Goal: Task Accomplishment & Management: Complete application form

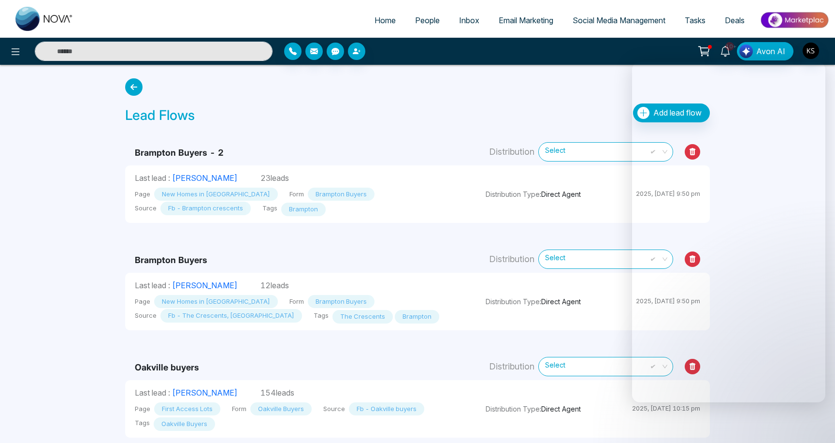
click at [353, 92] on div "Lead Flows Add lead flow" at bounding box center [417, 100] width 596 height 53
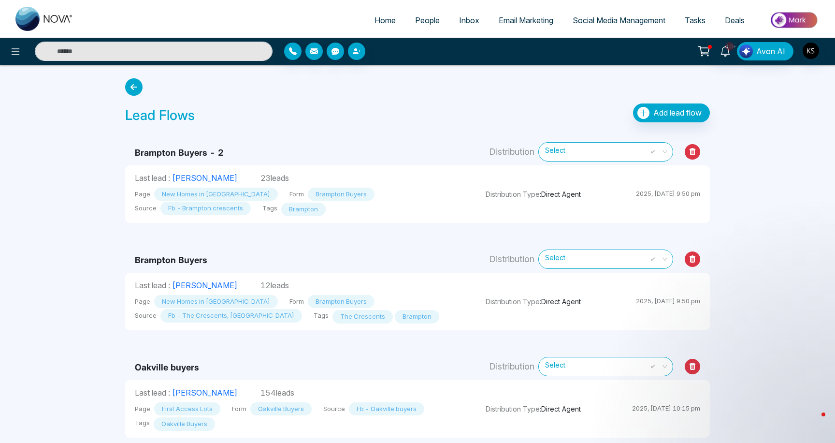
click at [329, 125] on div "Lead Flows Add lead flow" at bounding box center [417, 115] width 585 height 24
click at [420, 26] on link "People" at bounding box center [428, 20] width 44 height 18
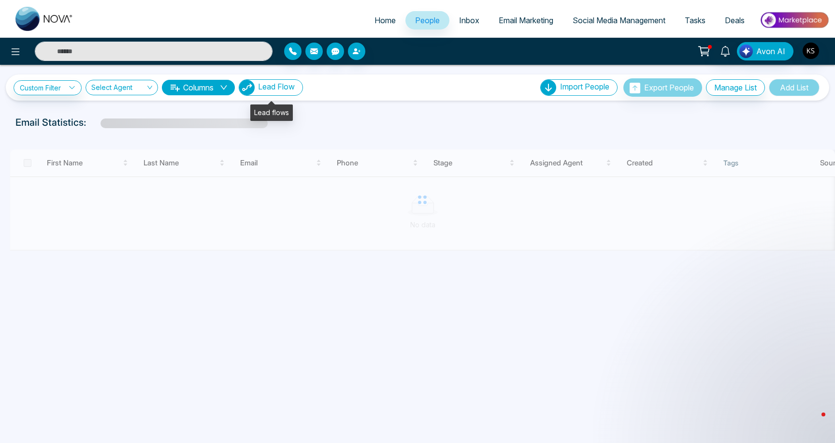
click at [274, 90] on span "Lead Flow" at bounding box center [276, 87] width 37 height 10
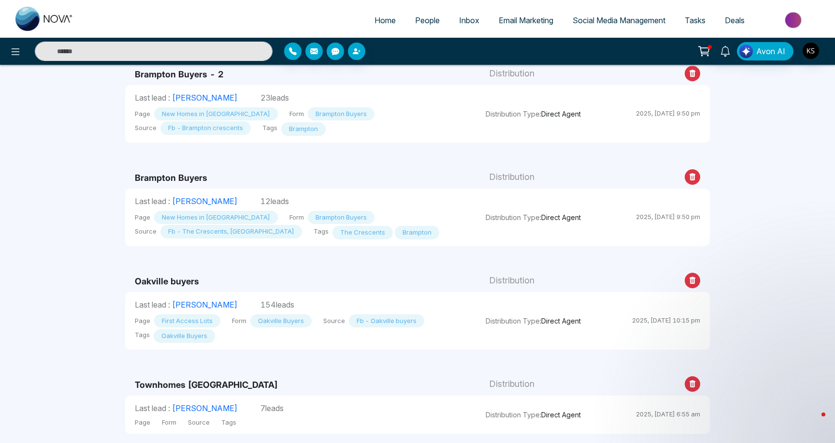
scroll to position [79, 0]
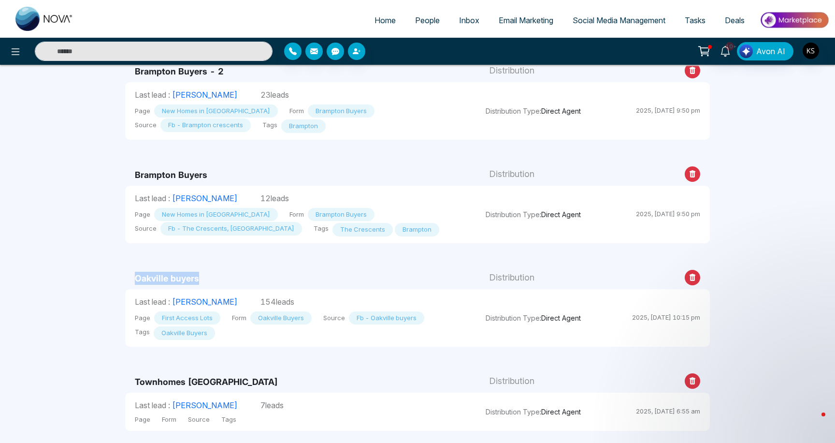
drag, startPoint x: 130, startPoint y: 279, endPoint x: 232, endPoint y: 280, distance: 102.0
click at [232, 277] on td "Oakville buyers" at bounding box center [300, 266] width 351 height 46
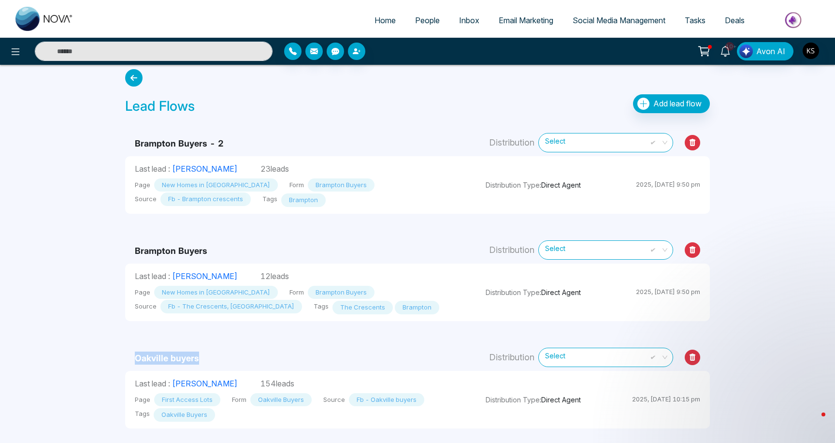
scroll to position [0, 0]
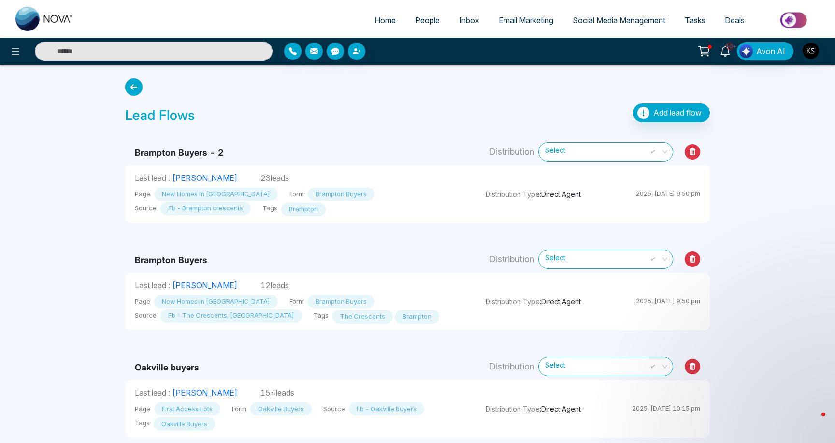
drag, startPoint x: 133, startPoint y: 259, endPoint x: 211, endPoint y: 260, distance: 77.8
click at [211, 260] on td "Brampton Buyers" at bounding box center [300, 248] width 351 height 50
drag, startPoint x: 245, startPoint y: 177, endPoint x: 289, endPoint y: 177, distance: 44.0
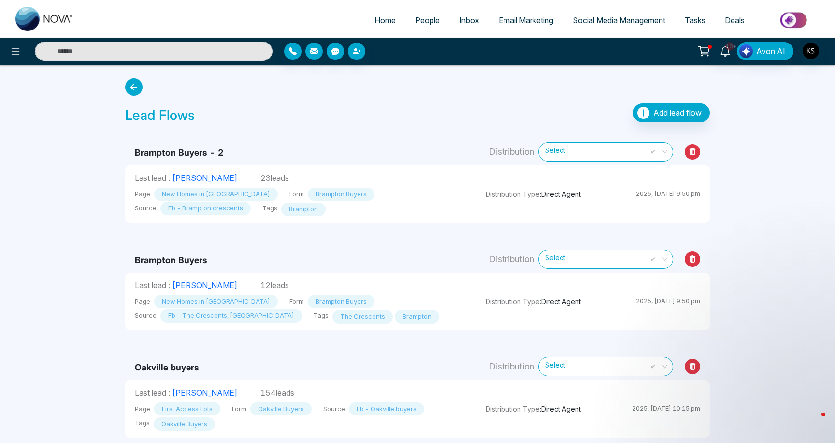
click at [289, 177] on p "Last lead : [PERSON_NAME] 23 leads" at bounding box center [301, 178] width 332 height 12
drag, startPoint x: 245, startPoint y: 179, endPoint x: 167, endPoint y: 181, distance: 77.8
click at [283, 175] on p "Last lead : [PERSON_NAME] 23 leads" at bounding box center [301, 178] width 332 height 12
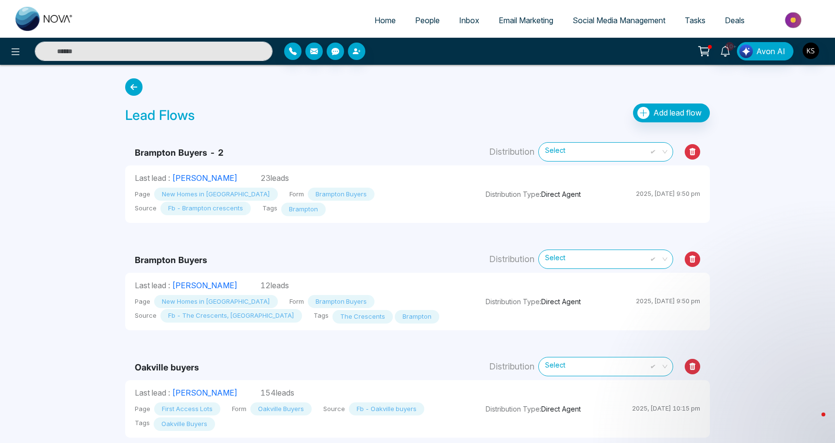
click at [365, 20] on link "Home" at bounding box center [385, 20] width 41 height 18
select select "*"
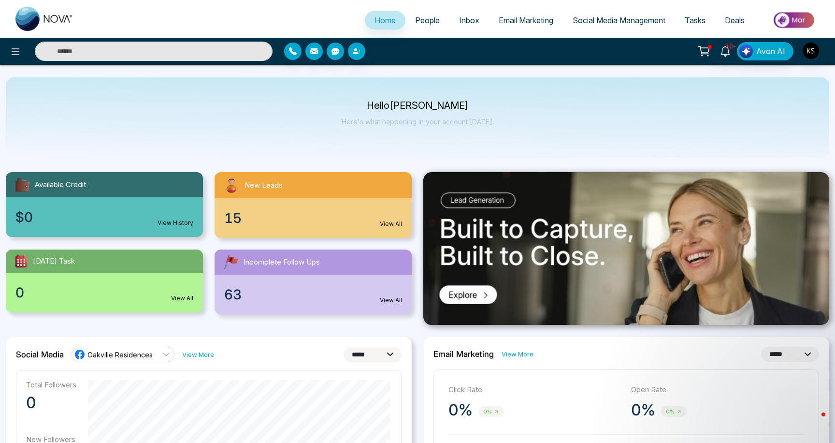
click at [427, 19] on span "People" at bounding box center [427, 20] width 25 height 10
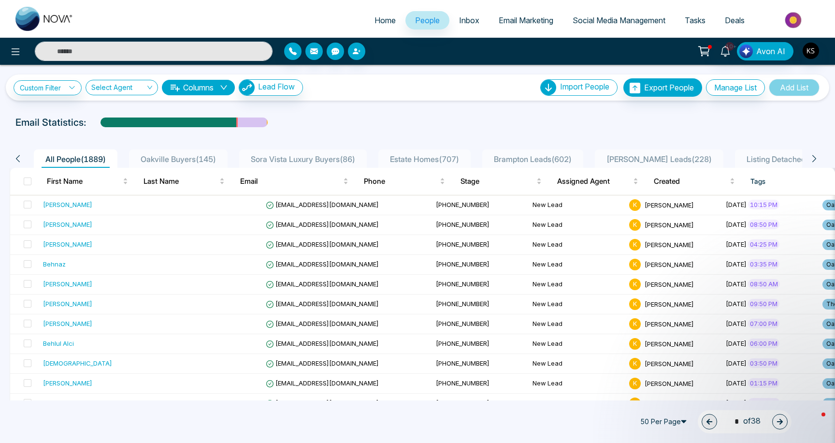
click at [350, 122] on div "Email Statistics:" at bounding box center [417, 122] width 804 height 15
click at [382, 29] on link "Home" at bounding box center [385, 20] width 41 height 18
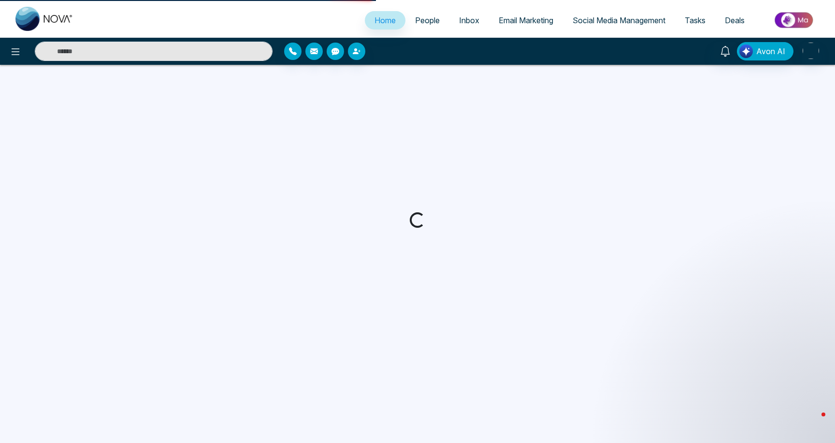
select select "*"
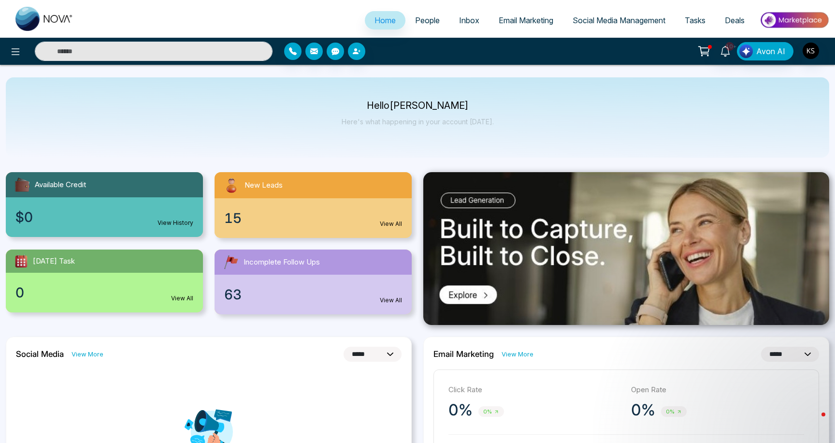
click at [413, 256] on link "Incomplete Follow Ups 63 View All" at bounding box center [313, 281] width 209 height 65
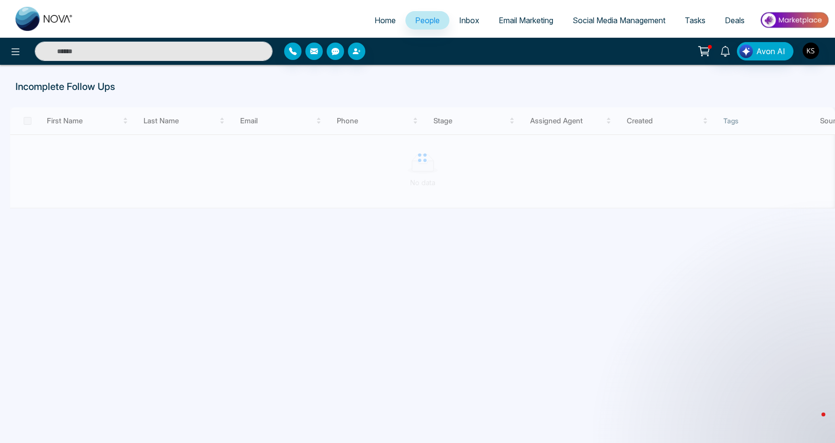
click at [375, 15] on span "Home" at bounding box center [385, 20] width 21 height 10
select select "*"
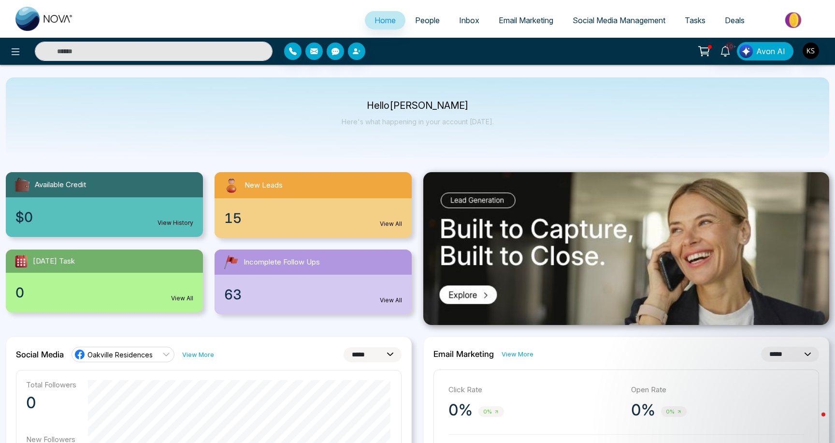
click at [427, 18] on span "People" at bounding box center [427, 20] width 25 height 10
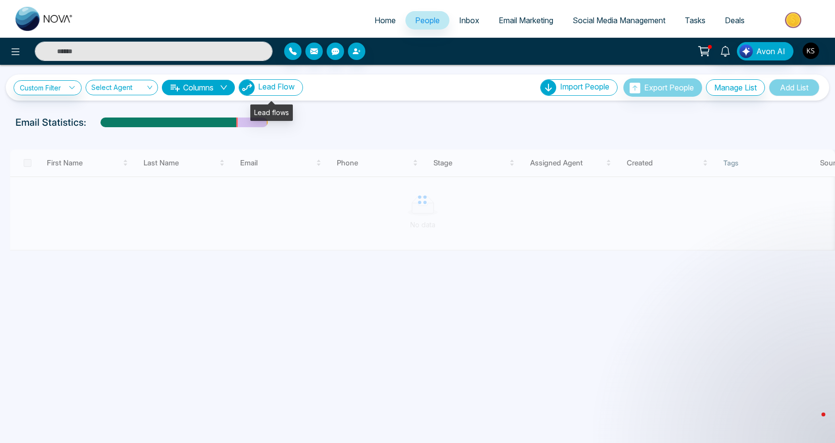
click at [270, 83] on span "Lead Flow" at bounding box center [276, 87] width 37 height 10
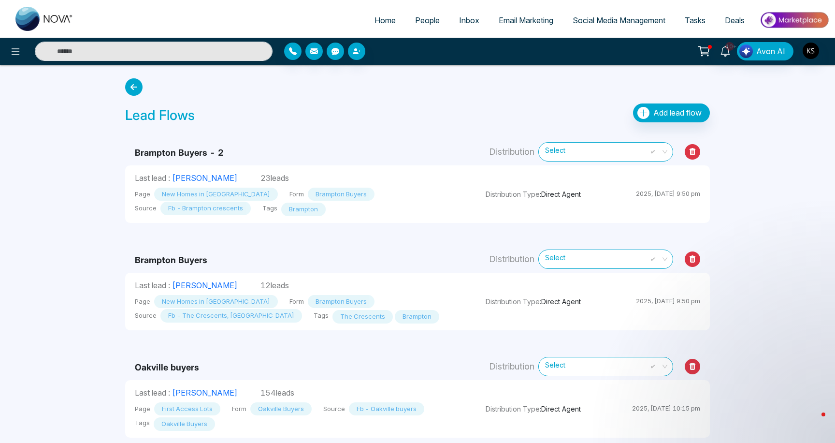
click at [604, 194] on td "Distribution Type : Direct Agent 2025, [DATE] 9:50 pm" at bounding box center [593, 194] width 234 height 58
click at [609, 264] on span "Select" at bounding box center [605, 258] width 121 height 17
click at [457, 254] on td "Brampton Buyers" at bounding box center [300, 248] width 351 height 50
drag, startPoint x: 131, startPoint y: 257, endPoint x: 239, endPoint y: 263, distance: 107.9
click at [239, 263] on td "Brampton Buyers" at bounding box center [300, 248] width 351 height 50
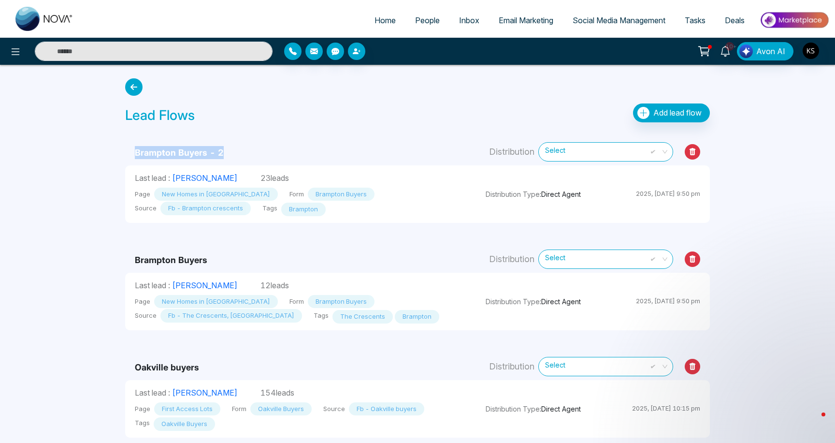
drag, startPoint x: 136, startPoint y: 149, endPoint x: 227, endPoint y: 156, distance: 91.6
click at [227, 156] on td "Brampton Buyers - 2" at bounding box center [300, 147] width 351 height 35
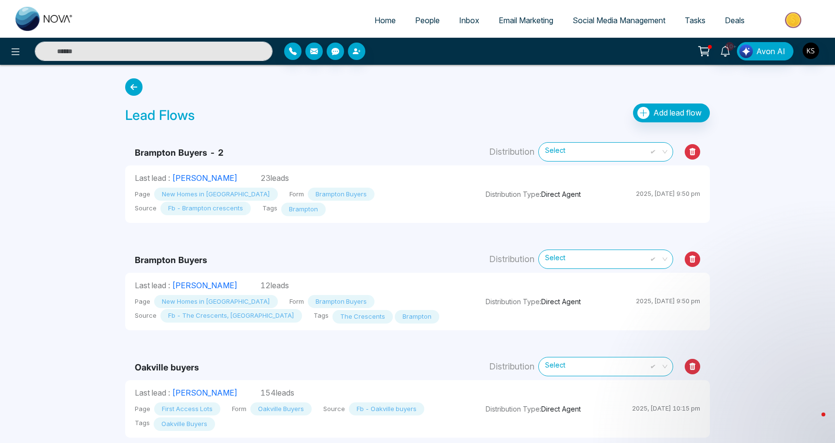
click at [692, 263] on icon at bounding box center [692, 258] width 15 height 15
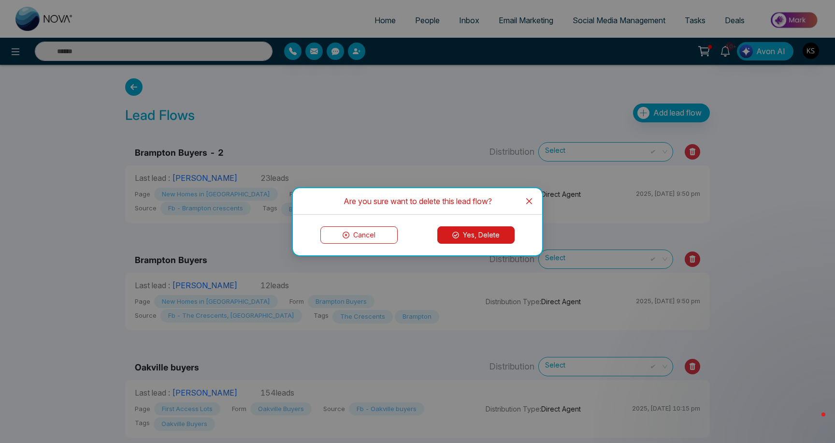
click at [483, 239] on button "Yes, Delete" at bounding box center [475, 234] width 77 height 17
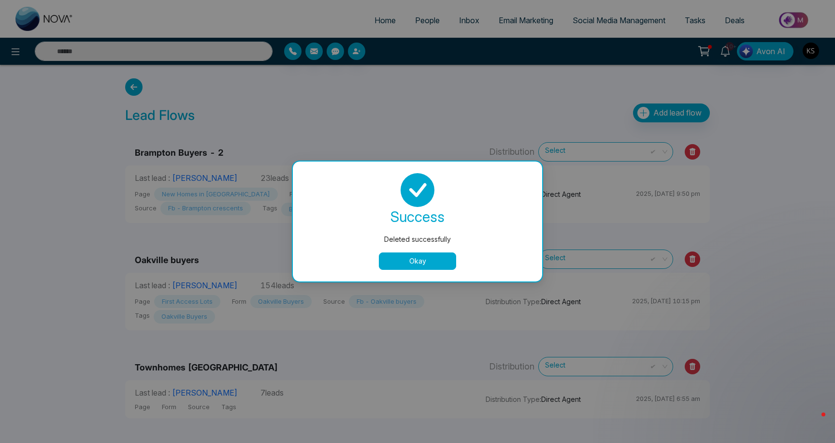
click at [428, 256] on button "Okay" at bounding box center [417, 260] width 77 height 17
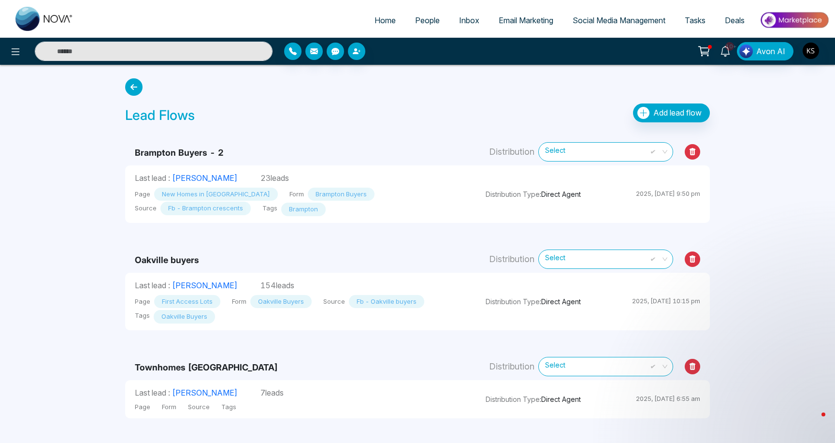
click at [688, 158] on icon at bounding box center [692, 151] width 15 height 15
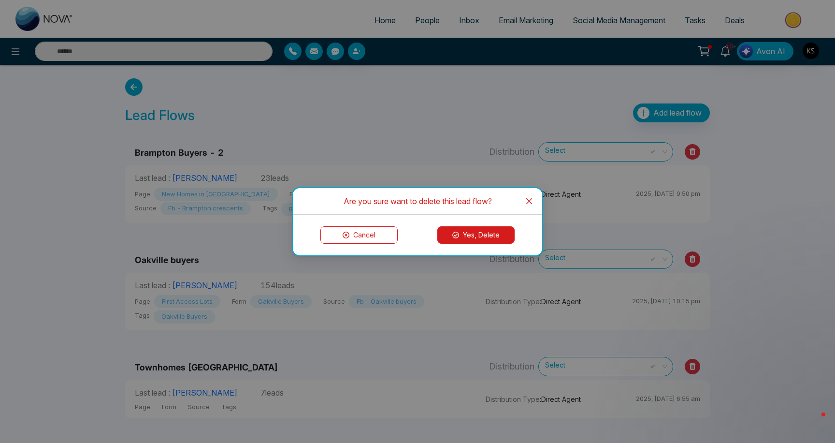
click at [497, 240] on button "Yes, Delete" at bounding box center [475, 234] width 77 height 17
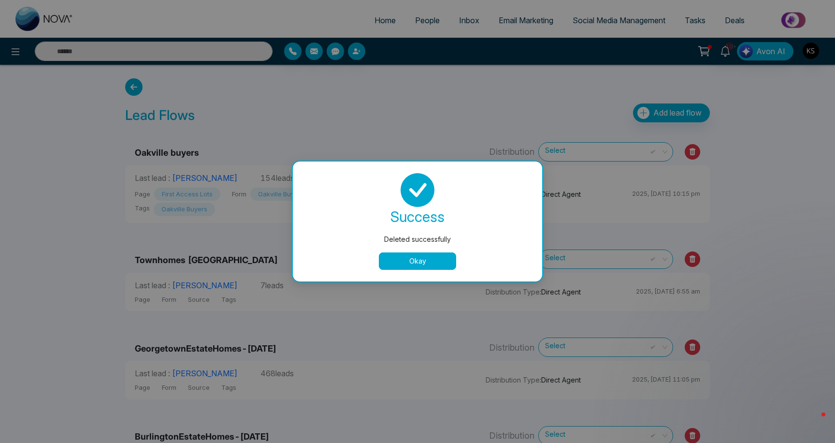
click at [427, 255] on button "Okay" at bounding box center [417, 260] width 77 height 17
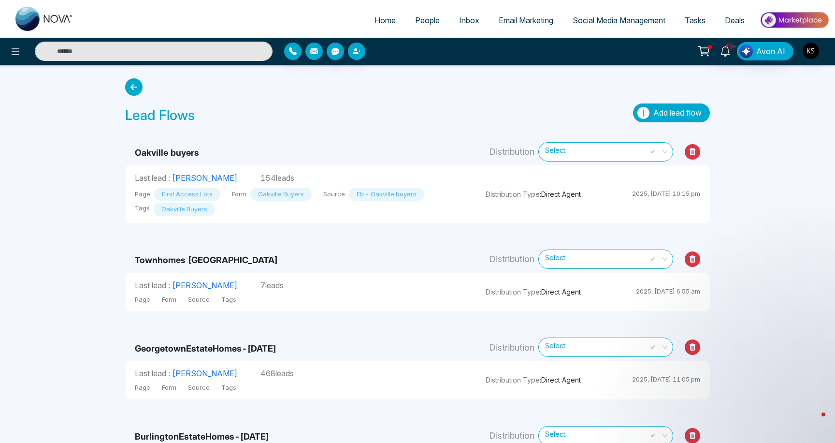
click at [669, 109] on span "Add lead flow" at bounding box center [678, 113] width 48 height 10
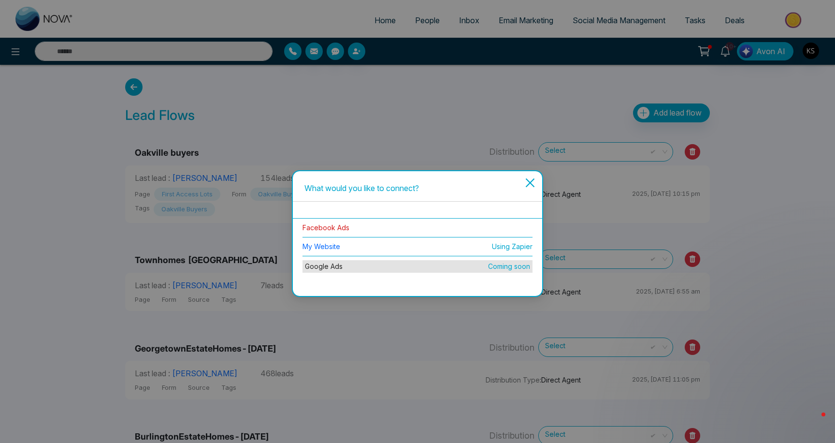
click at [335, 227] on link "Facebook Ads" at bounding box center [326, 227] width 47 height 8
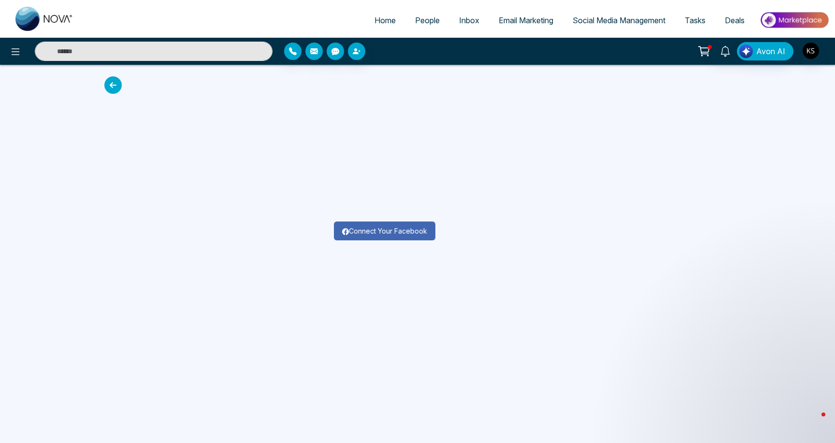
click at [372, 232] on button "Connect Your Facebook" at bounding box center [385, 230] width 102 height 19
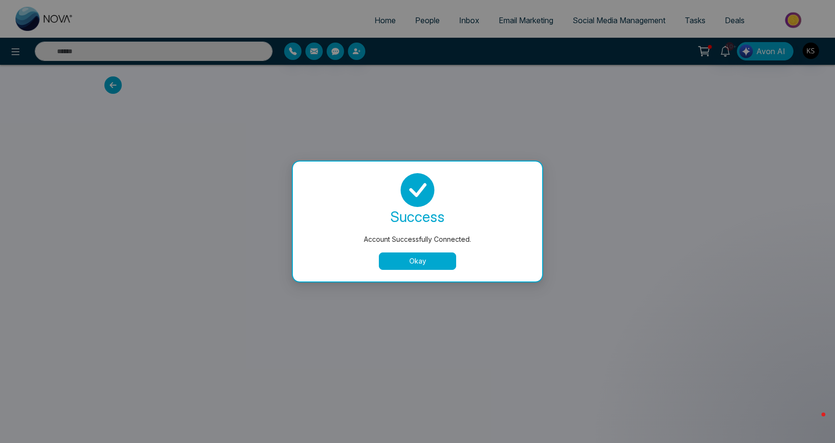
click at [419, 262] on button "Okay" at bounding box center [417, 260] width 77 height 17
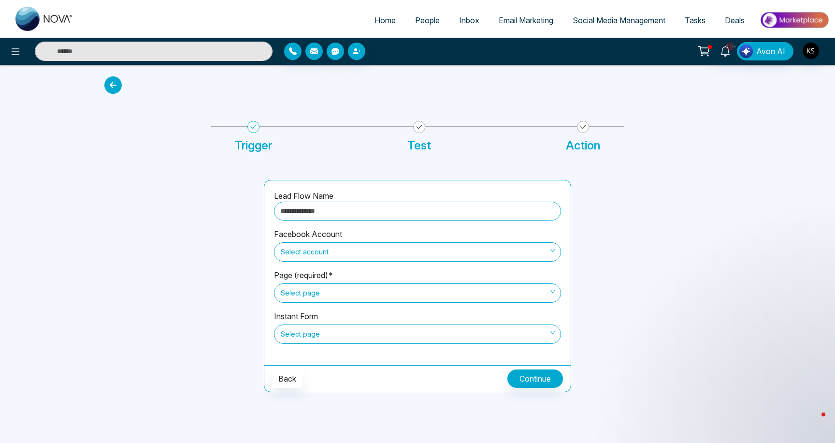
click at [339, 206] on input "text" at bounding box center [417, 211] width 287 height 19
click at [333, 211] on input "**********" at bounding box center [417, 211] width 287 height 19
type input "**********"
click at [247, 237] on div at bounding box center [179, 286] width 160 height 212
click at [298, 255] on span "Select account" at bounding box center [418, 252] width 274 height 16
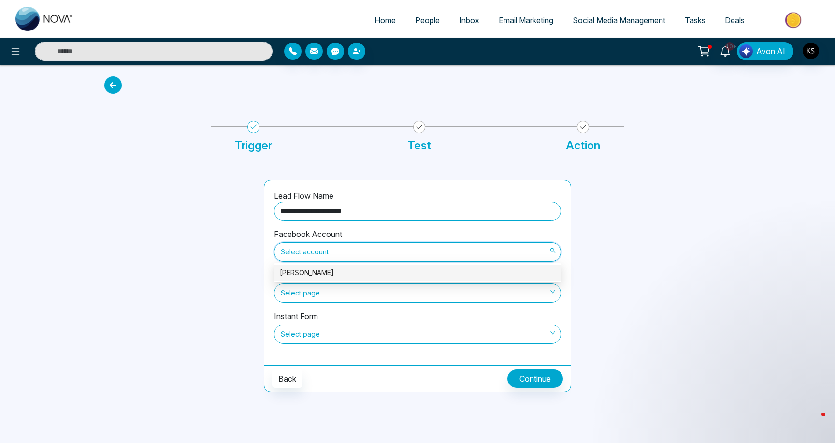
click at [302, 276] on div "[PERSON_NAME]" at bounding box center [418, 272] width 276 height 11
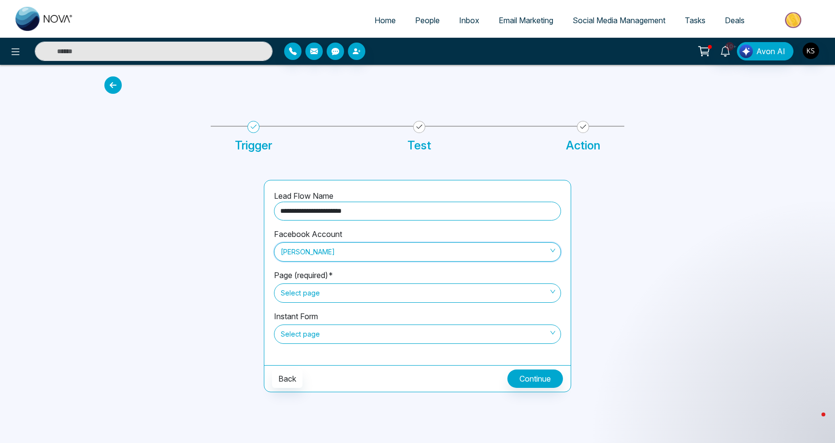
click at [304, 294] on span "Select page" at bounding box center [418, 293] width 274 height 16
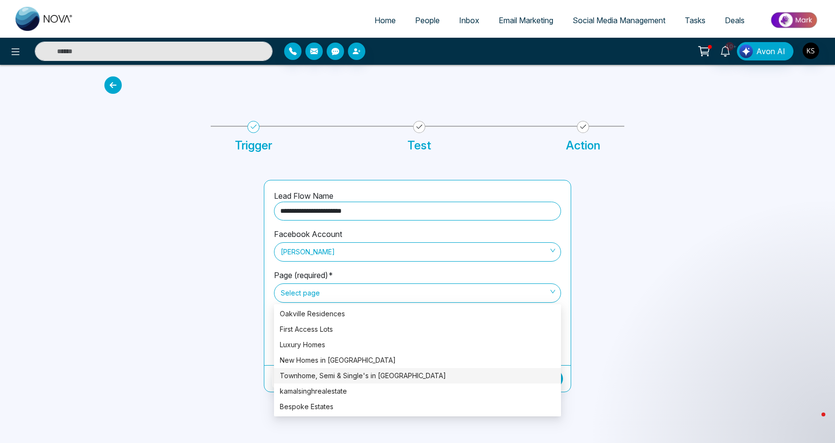
click at [234, 334] on div at bounding box center [179, 286] width 160 height 212
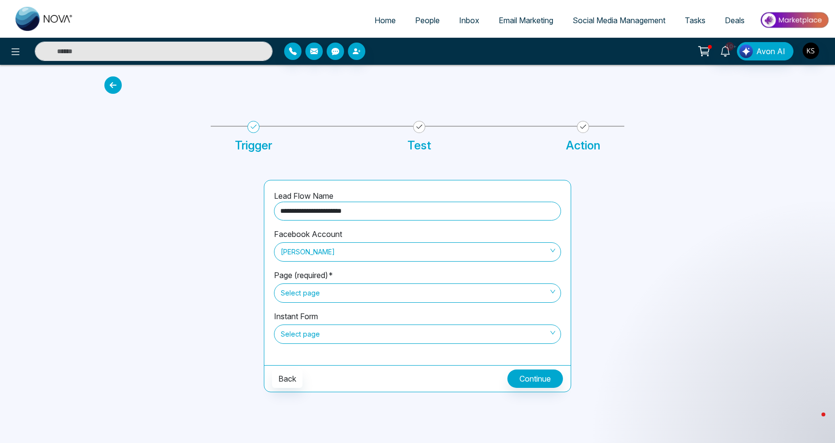
click at [321, 290] on span "Select page" at bounding box center [418, 293] width 274 height 16
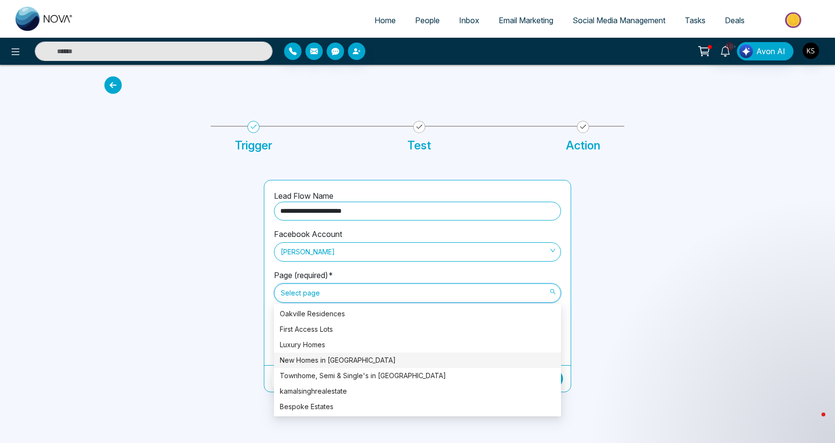
click at [309, 356] on div "New Homes in [GEOGRAPHIC_DATA]" at bounding box center [418, 360] width 276 height 11
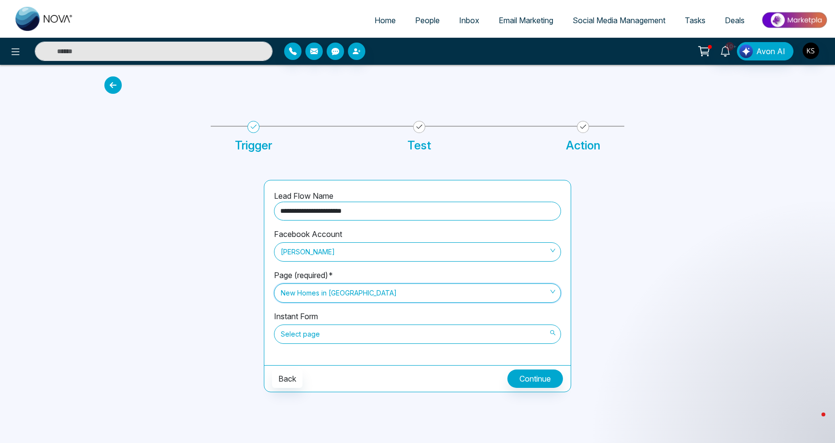
click at [322, 334] on span "Select page" at bounding box center [418, 334] width 274 height 16
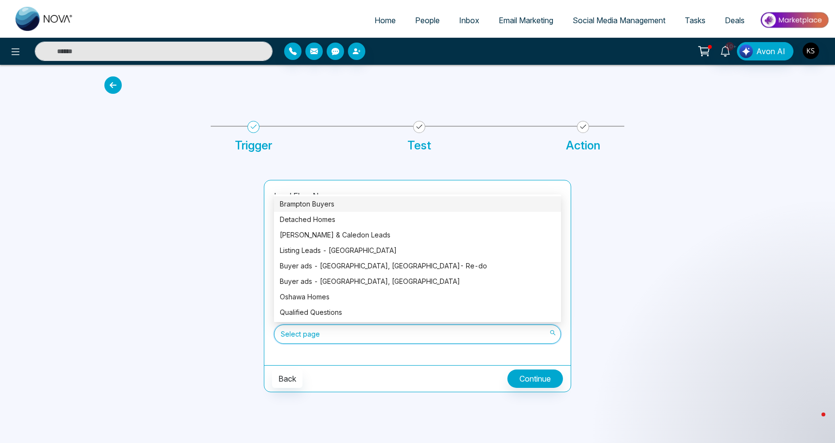
click at [325, 203] on div "Brampton Buyers" at bounding box center [418, 204] width 276 height 11
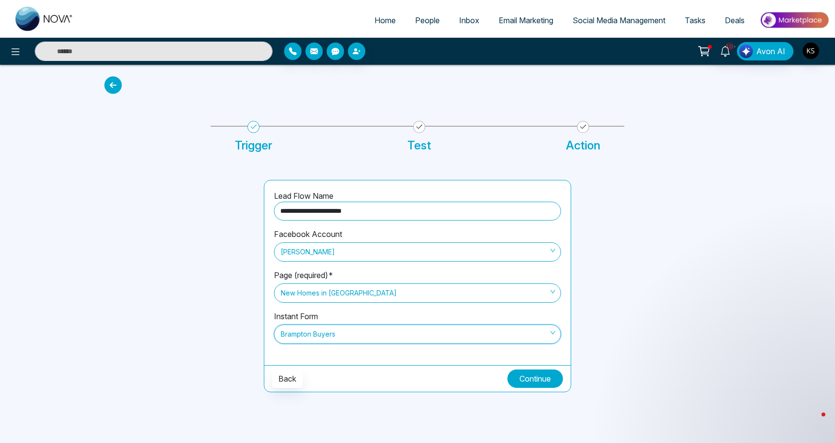
click at [523, 377] on button "Continue" at bounding box center [536, 378] width 56 height 18
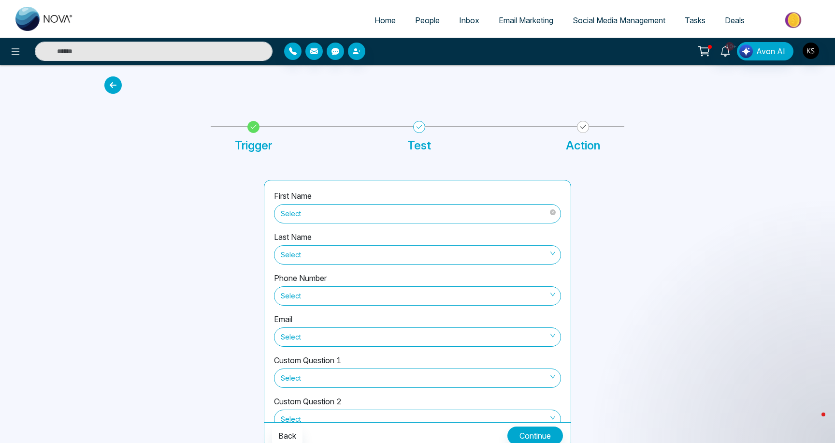
click at [325, 213] on span "Select" at bounding box center [418, 213] width 274 height 16
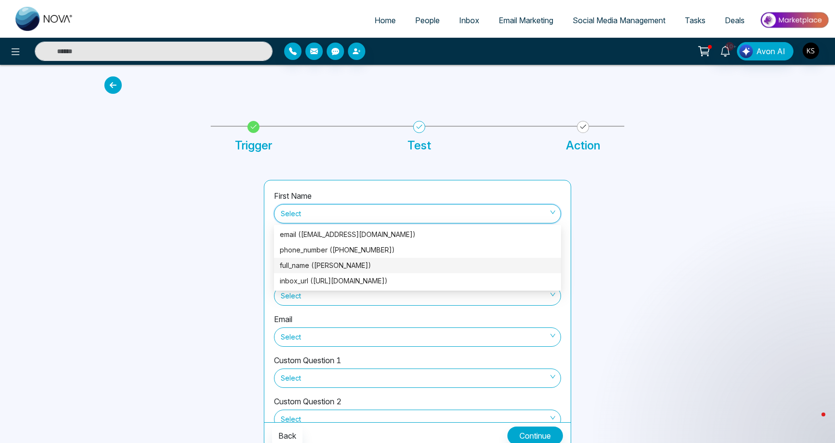
click at [324, 263] on div "full_name ([PERSON_NAME])" at bounding box center [418, 265] width 276 height 11
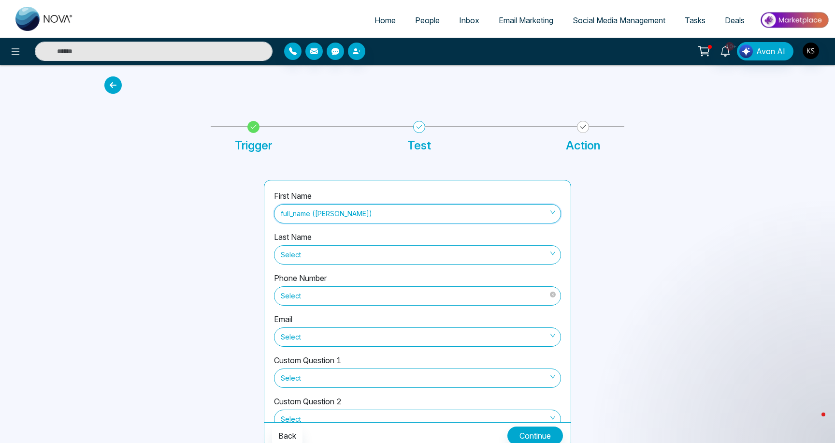
click at [300, 299] on span "Select" at bounding box center [418, 296] width 274 height 16
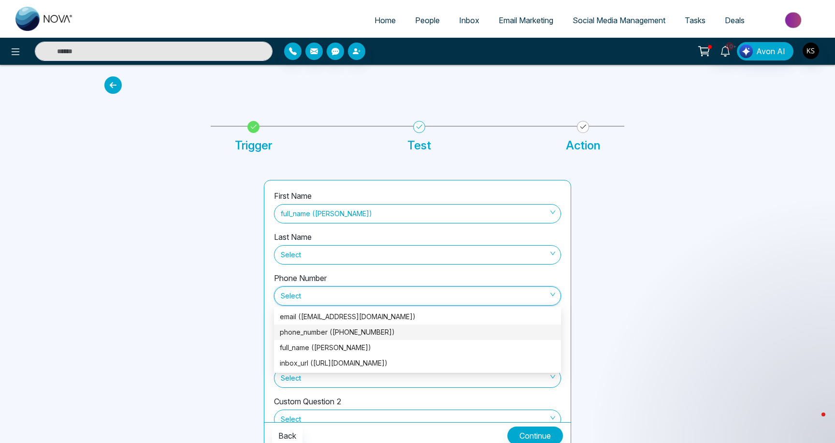
click at [300, 333] on div "phone_number ([PHONE_NUMBER])" at bounding box center [418, 332] width 276 height 11
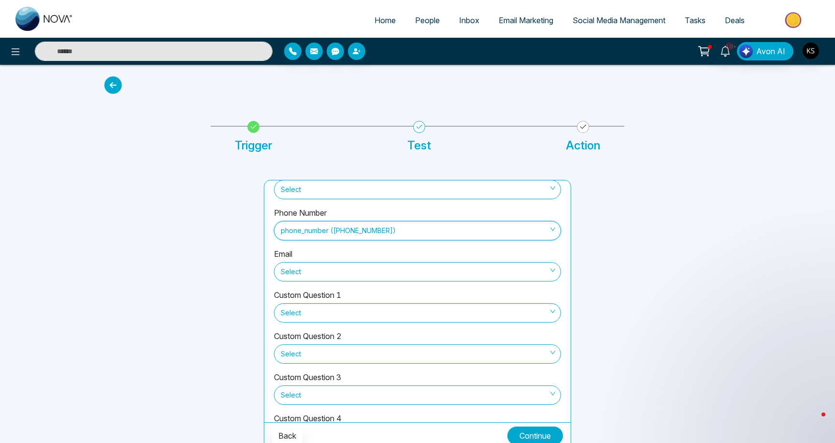
scroll to position [64, 0]
click at [314, 276] on span "Select" at bounding box center [418, 272] width 274 height 16
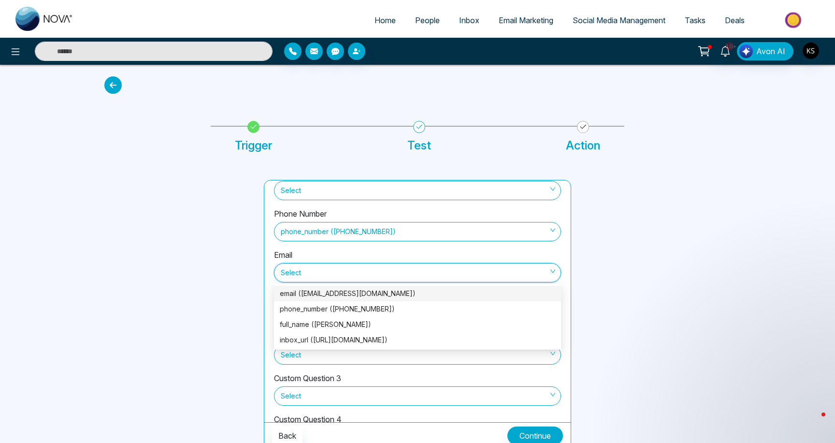
click at [320, 290] on div "email ([EMAIL_ADDRESS][DOMAIN_NAME])" at bounding box center [418, 293] width 276 height 11
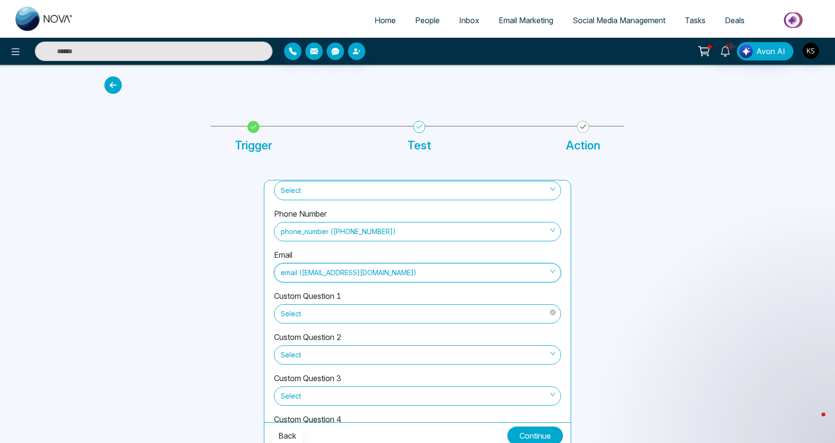
click at [316, 316] on span "Select" at bounding box center [418, 313] width 274 height 16
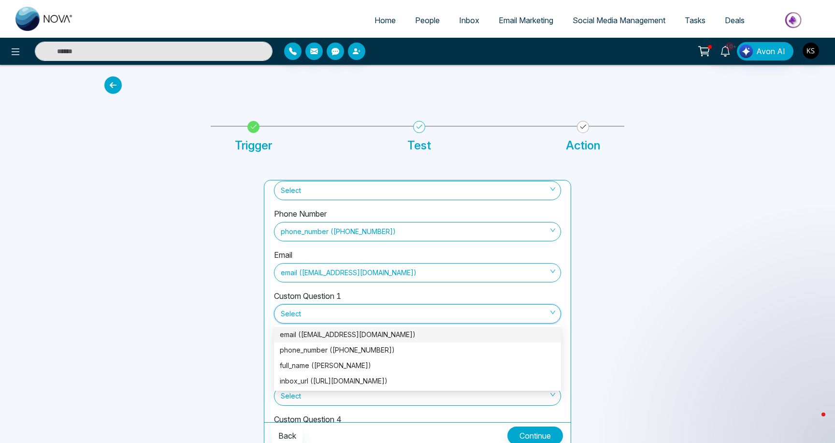
click at [223, 307] on div at bounding box center [179, 314] width 160 height 269
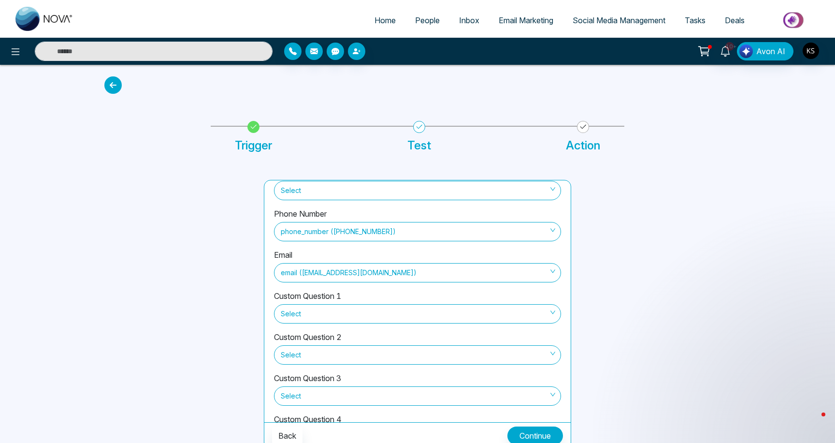
scroll to position [106, 0]
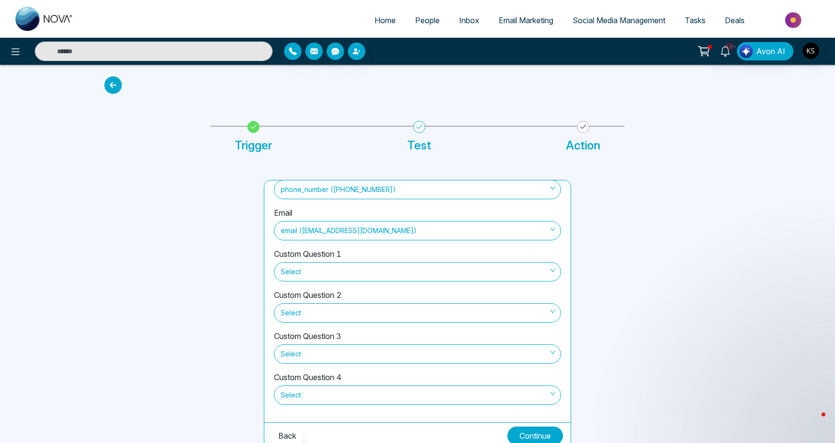
click at [522, 430] on button "Continue" at bounding box center [536, 435] width 56 height 18
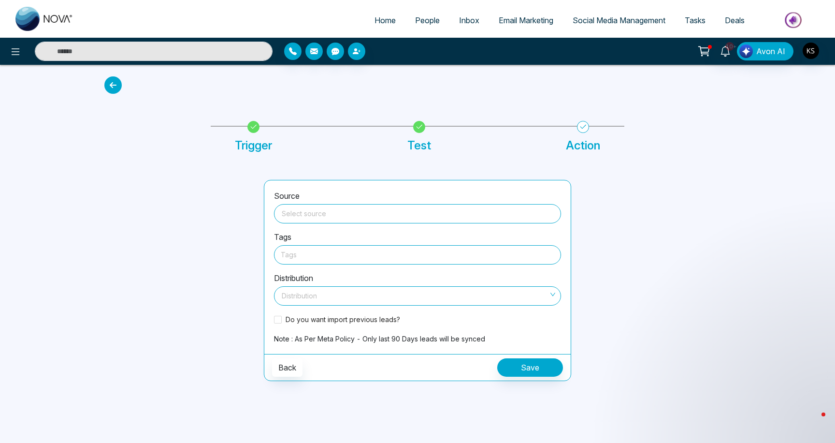
click at [353, 215] on input "search" at bounding box center [418, 211] width 276 height 15
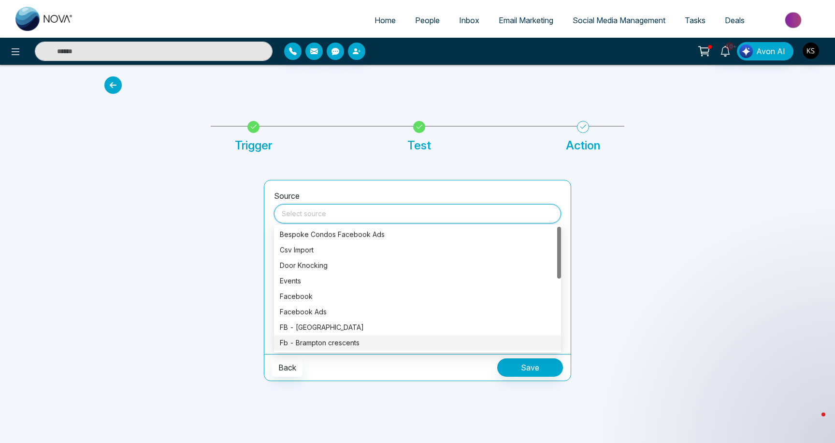
click at [324, 339] on div "Fb - Brampton crescents" at bounding box center [418, 342] width 276 height 11
type input "**********"
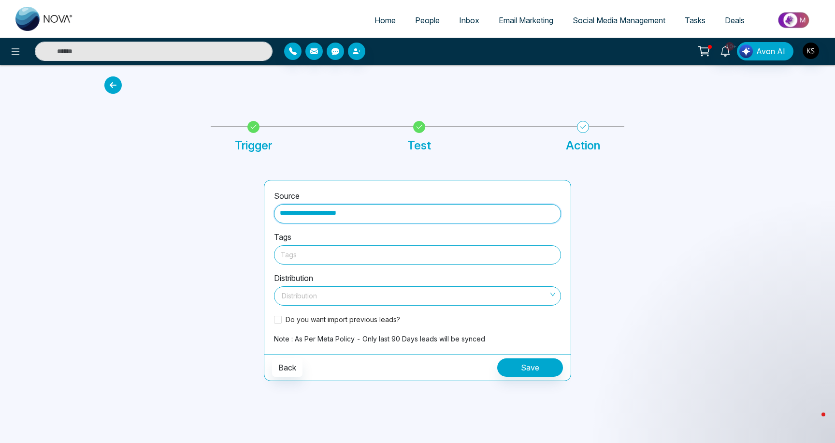
click at [314, 256] on div at bounding box center [418, 254] width 274 height 12
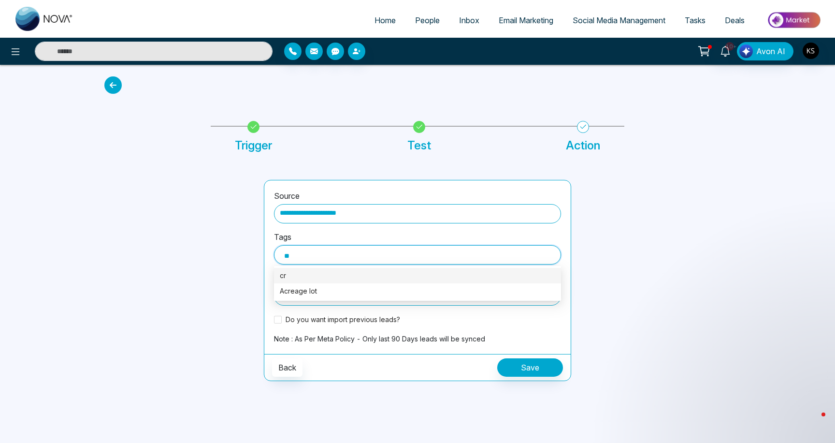
type input "*"
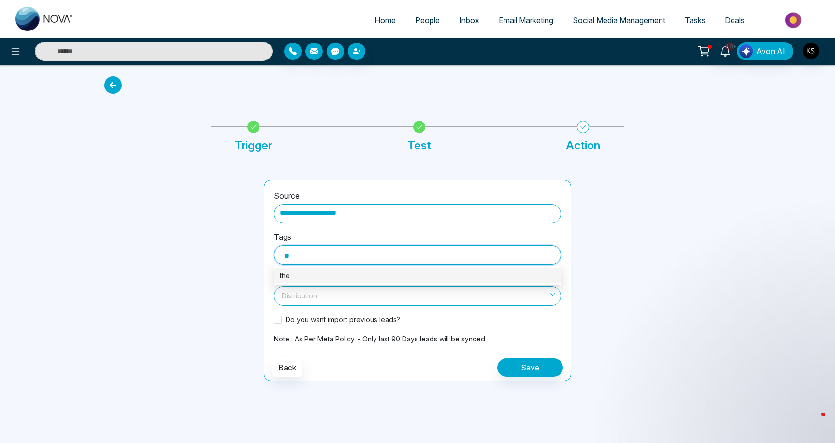
type input "*"
type input "**********"
click at [323, 273] on div "The crescents Brampton" at bounding box center [418, 275] width 276 height 11
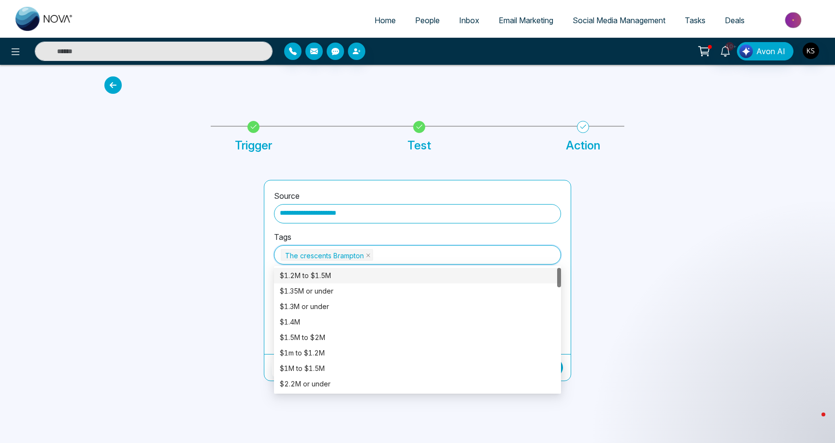
click at [221, 273] on div at bounding box center [179, 280] width 160 height 201
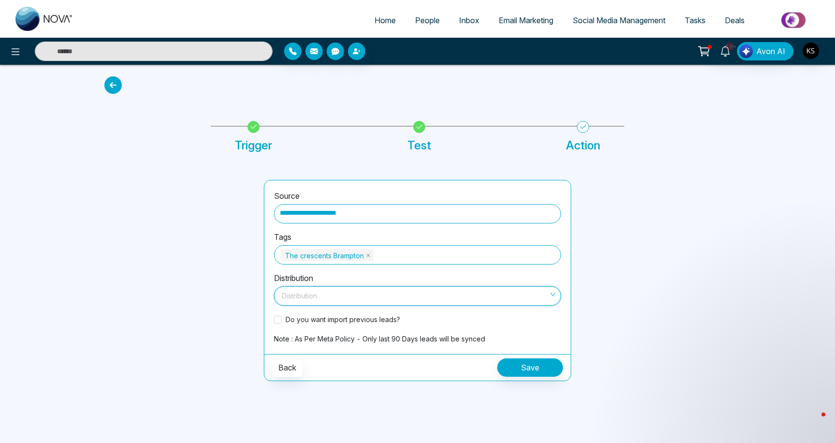
click at [305, 297] on input "search" at bounding box center [414, 294] width 269 height 15
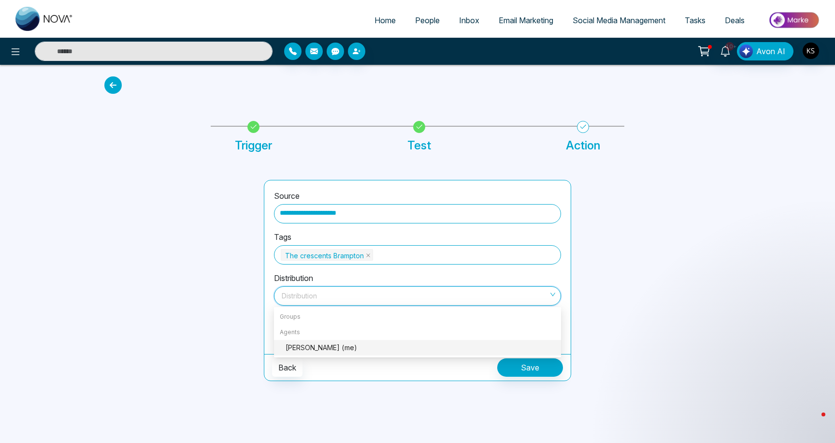
click at [310, 345] on div "[PERSON_NAME] (me)" at bounding box center [421, 347] width 270 height 11
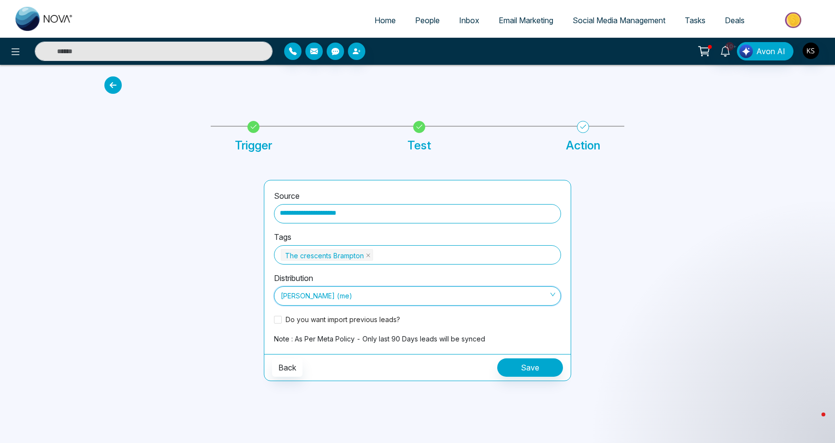
click at [280, 325] on div "Do you want import previous leads?" at bounding box center [417, 322] width 287 height 19
click at [278, 320] on span at bounding box center [278, 320] width 8 height 8
click at [593, 346] on div at bounding box center [657, 280] width 160 height 201
click at [520, 364] on button "Save" at bounding box center [530, 367] width 66 height 18
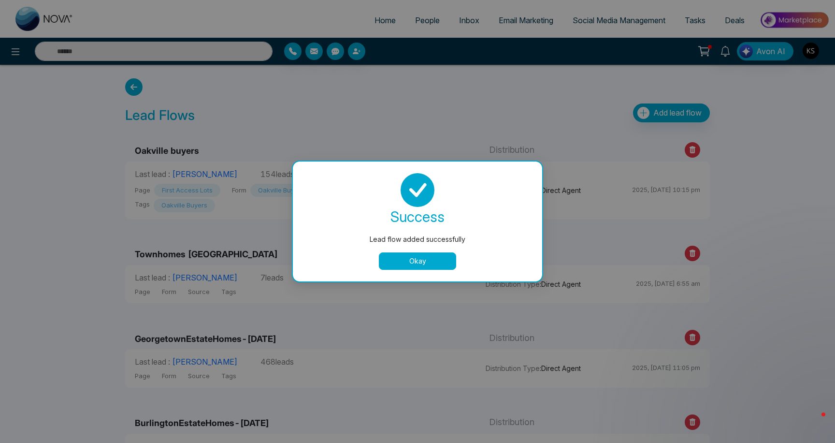
click at [423, 265] on button "Okay" at bounding box center [417, 260] width 77 height 17
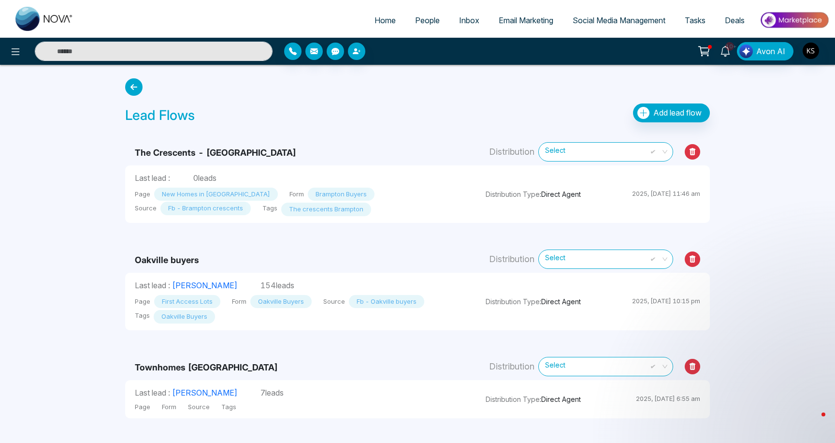
click at [379, 19] on span "Home" at bounding box center [385, 20] width 21 height 10
select select "*"
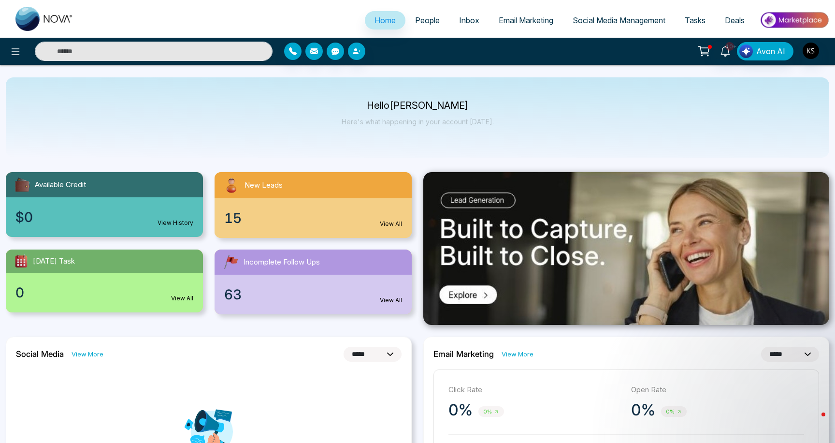
click at [425, 17] on span "People" at bounding box center [427, 20] width 25 height 10
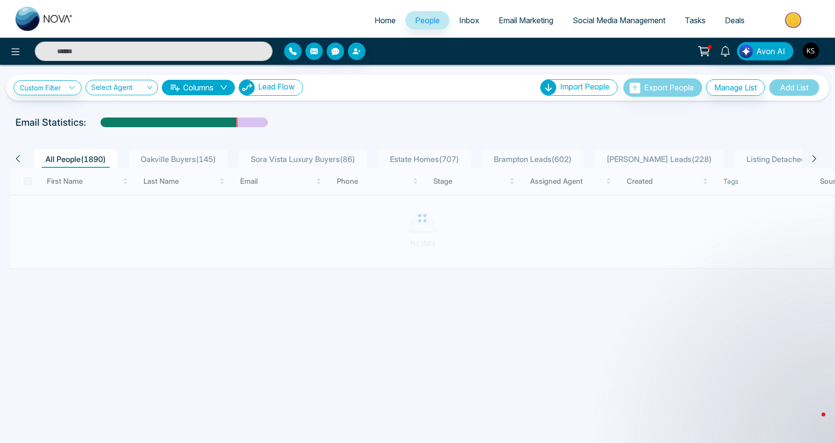
click at [290, 82] on span "Lead Flow" at bounding box center [276, 87] width 37 height 10
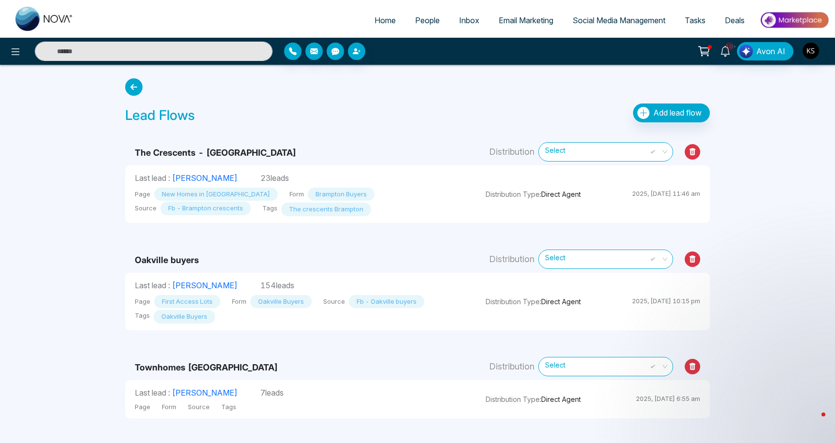
click at [343, 251] on td "Oakville buyers" at bounding box center [300, 248] width 351 height 50
click at [365, 28] on link "Home" at bounding box center [385, 20] width 41 height 18
select select "*"
